Goal: Task Accomplishment & Management: Use online tool/utility

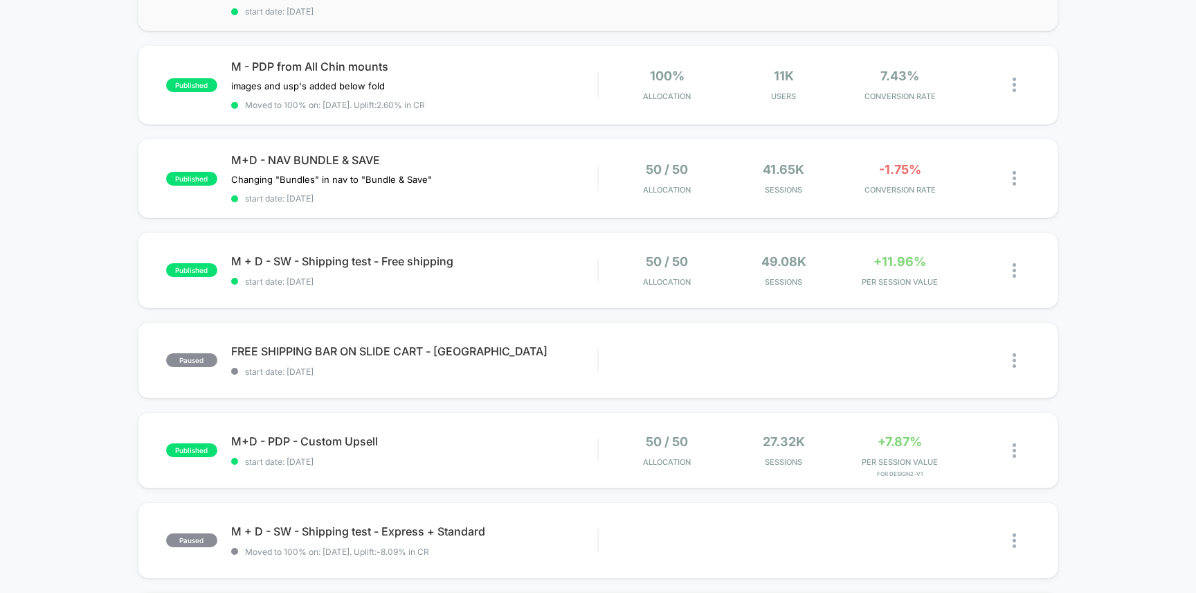
scroll to position [326, 0]
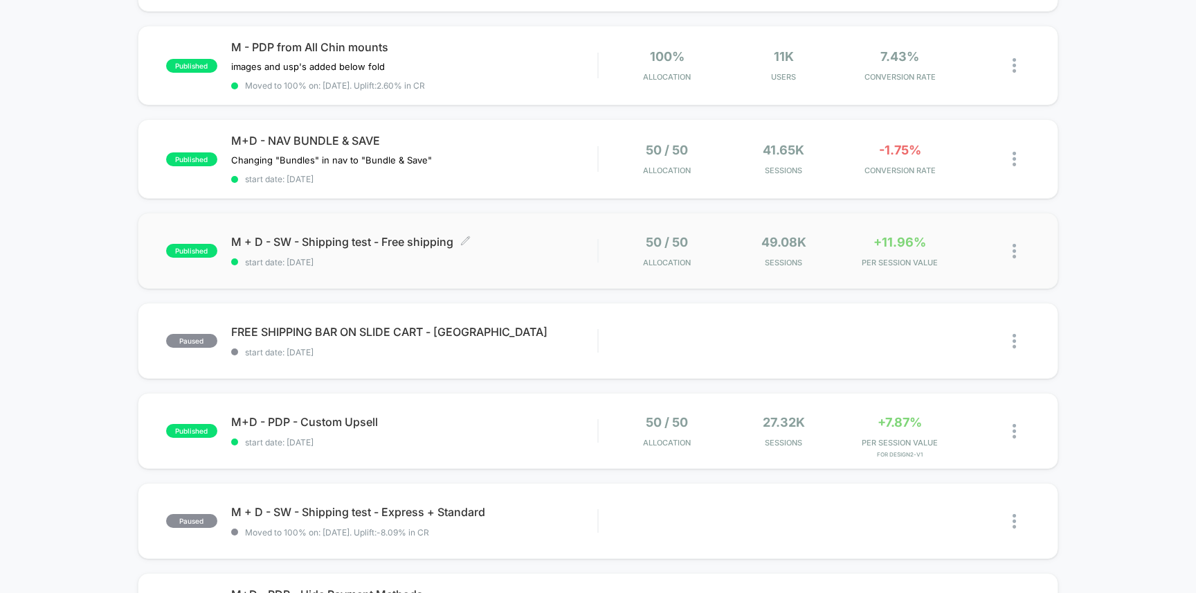
click at [554, 244] on span "M + D - SW - Shipping test - Free shipping Click to edit experience details" at bounding box center [414, 242] width 367 height 14
